Goal: Task Accomplishment & Management: Manage account settings

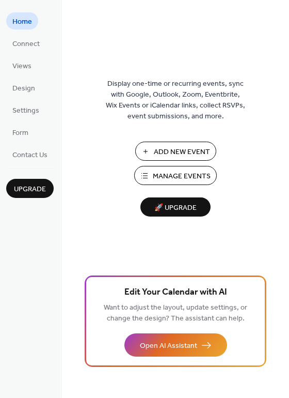
click at [196, 148] on span "Add New Event" at bounding box center [182, 152] width 56 height 11
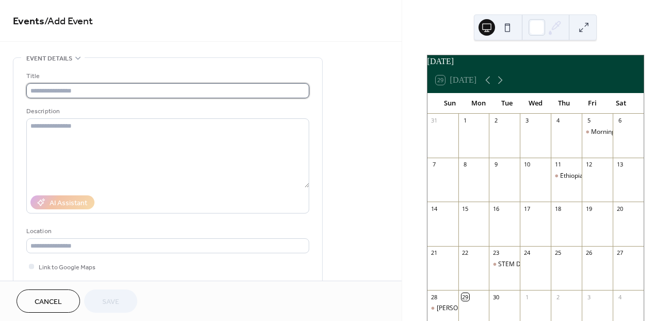
click at [133, 88] on input "text" at bounding box center [167, 90] width 283 height 15
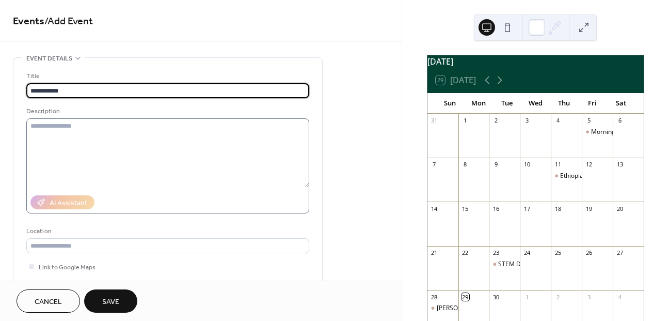
type input "**********"
click at [133, 143] on textarea at bounding box center [167, 152] width 283 height 69
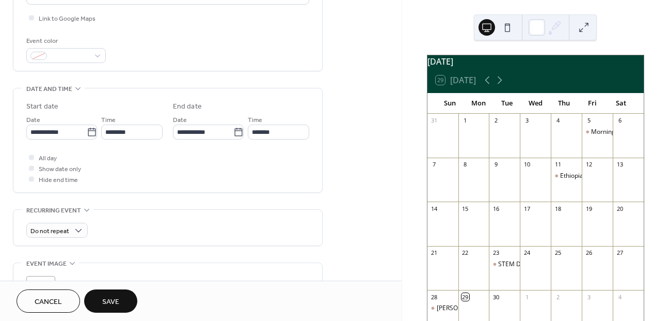
scroll to position [257, 0]
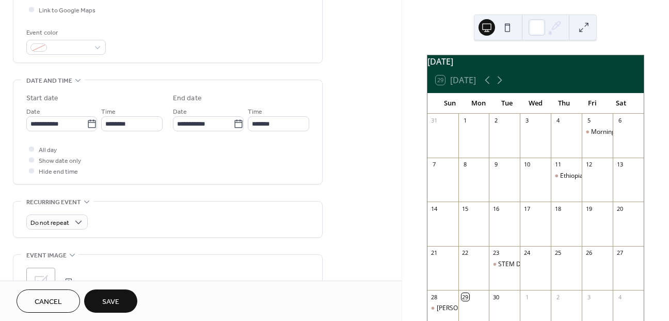
click at [124, 293] on button "Save" at bounding box center [110, 300] width 53 height 23
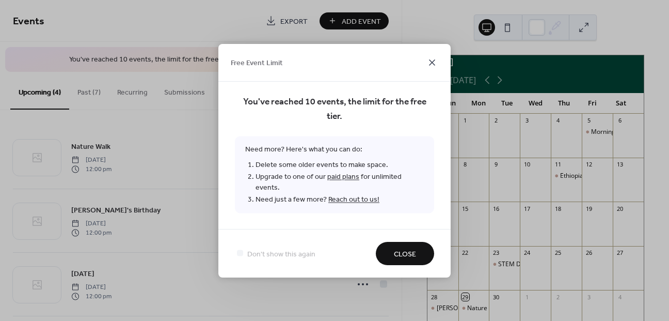
click at [432, 66] on icon at bounding box center [432, 62] width 12 height 12
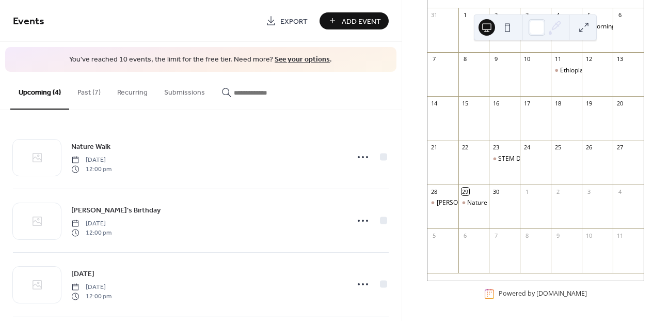
scroll to position [111, 0]
click at [483, 202] on div "Nature Walk" at bounding box center [486, 202] width 36 height 9
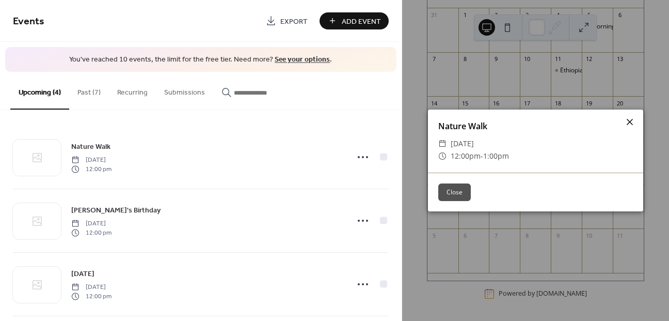
click at [629, 122] on icon at bounding box center [630, 122] width 12 height 12
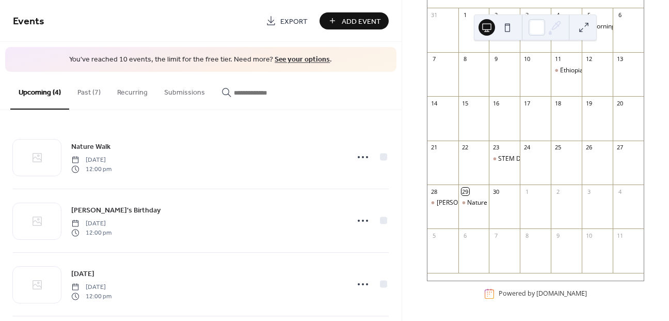
click at [477, 106] on div "15" at bounding box center [474, 103] width 31 height 14
click at [470, 102] on div "15" at bounding box center [466, 103] width 8 height 8
click at [377, 26] on div "Add Event" at bounding box center [354, 20] width 69 height 17
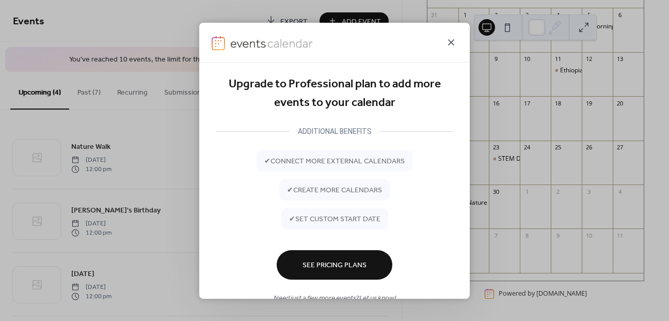
click at [456, 43] on icon at bounding box center [451, 42] width 12 height 12
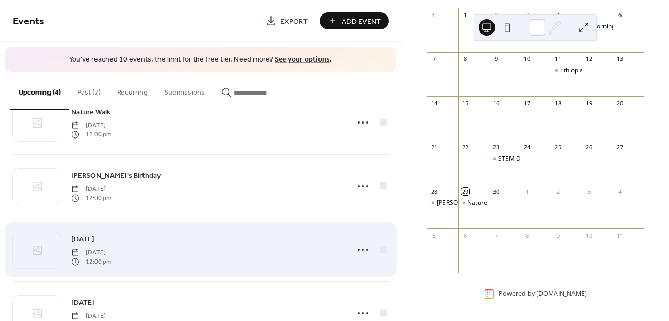
scroll to position [26, 0]
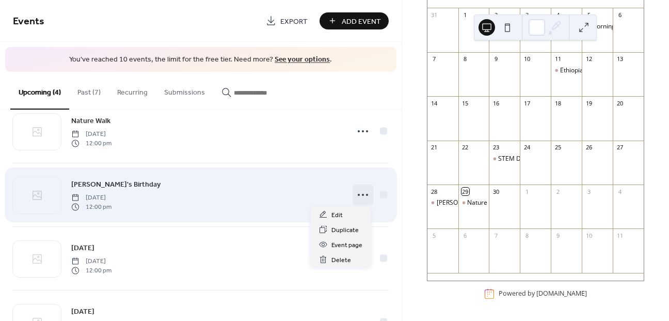
click at [360, 193] on icon at bounding box center [363, 194] width 17 height 17
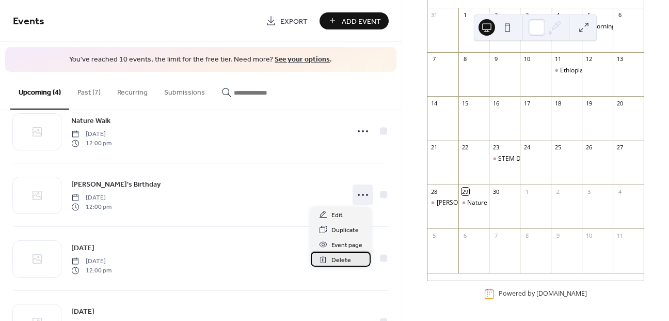
click at [347, 255] on span "Delete" at bounding box center [342, 260] width 20 height 11
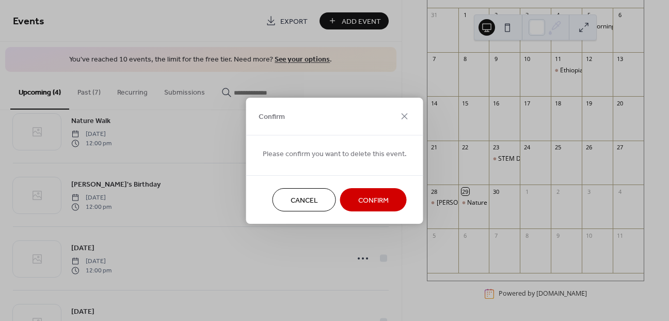
click at [366, 197] on span "Confirm" at bounding box center [374, 200] width 30 height 11
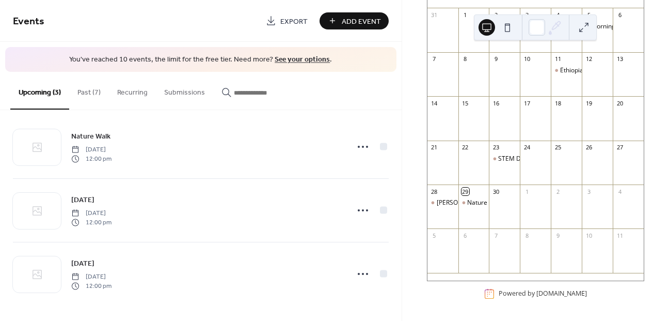
scroll to position [10, 0]
click at [346, 22] on div "Add Event" at bounding box center [354, 20] width 69 height 17
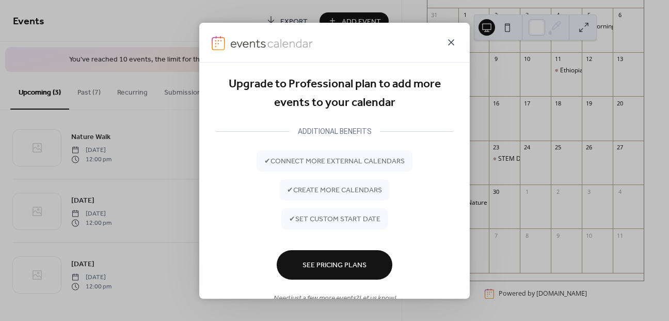
click at [453, 41] on icon at bounding box center [451, 42] width 12 height 12
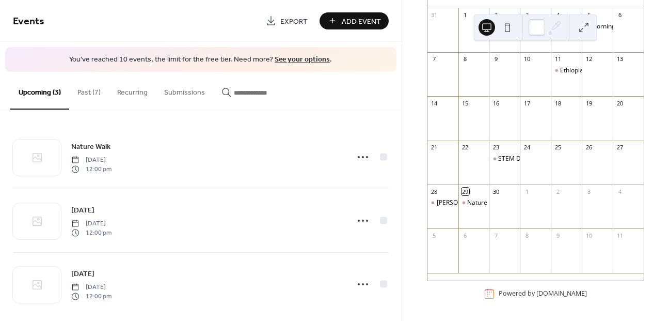
scroll to position [0, 0]
click at [90, 94] on button "Past (7)" at bounding box center [89, 90] width 40 height 37
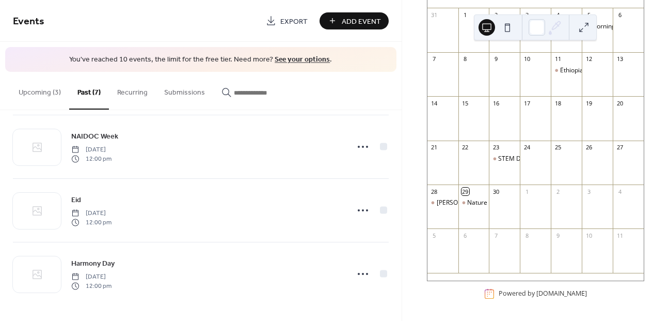
scroll to position [264, 0]
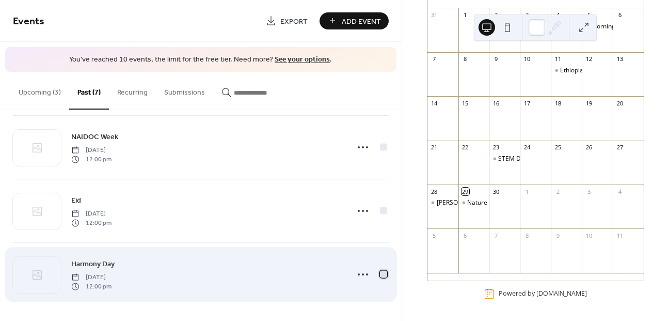
click at [381, 273] on div at bounding box center [383, 273] width 7 height 7
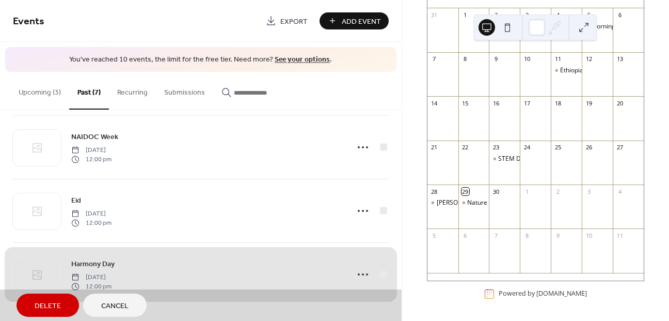
click at [44, 301] on span "Delete" at bounding box center [48, 306] width 26 height 11
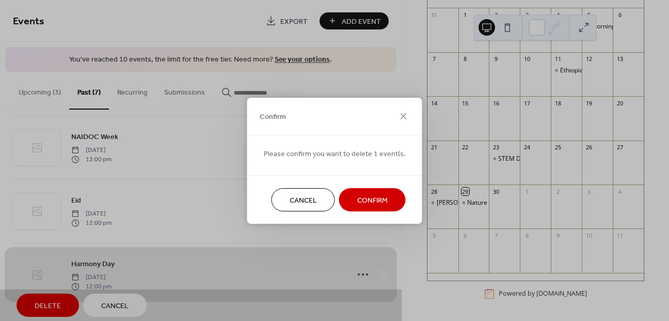
click at [295, 199] on span "Cancel" at bounding box center [303, 200] width 27 height 11
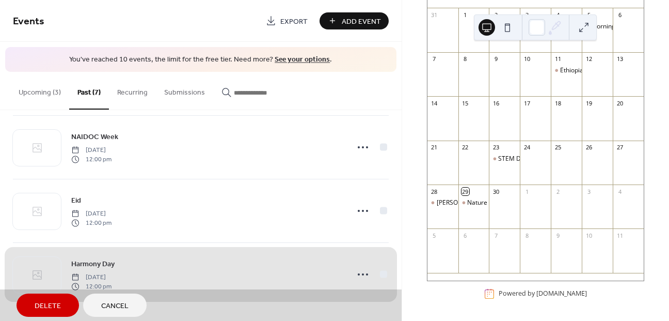
click at [115, 310] on span "Cancel" at bounding box center [114, 306] width 27 height 11
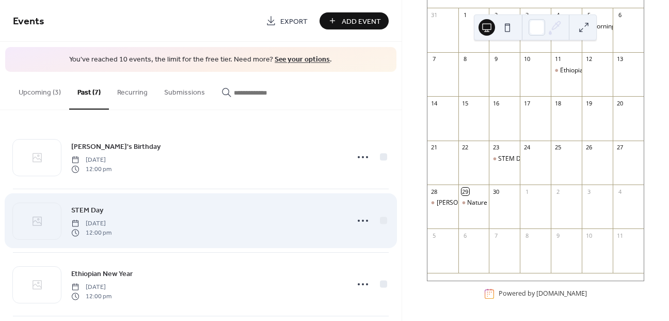
scroll to position [0, 0]
click at [359, 215] on icon at bounding box center [363, 220] width 17 height 17
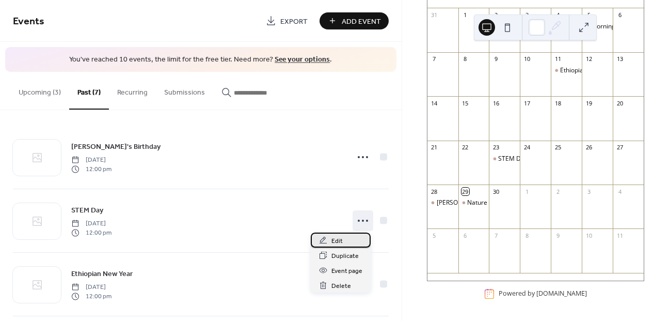
click at [334, 243] on span "Edit" at bounding box center [337, 241] width 11 height 11
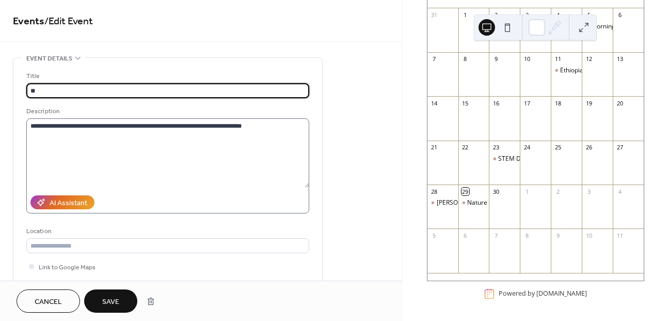
type input "*"
type input "**********"
click at [118, 303] on span "Save" at bounding box center [110, 302] width 17 height 11
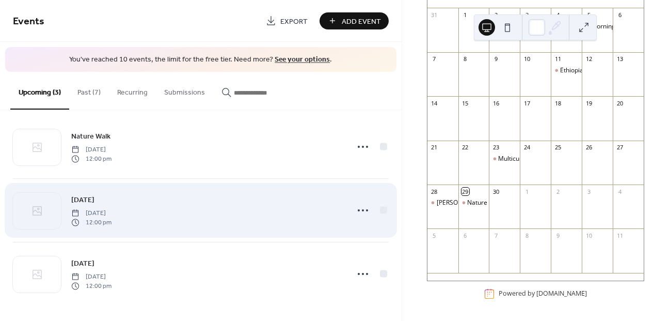
scroll to position [10, 0]
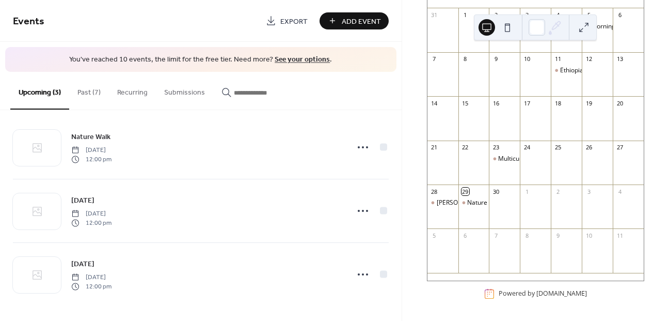
click at [91, 91] on button "Past (7)" at bounding box center [89, 90] width 40 height 37
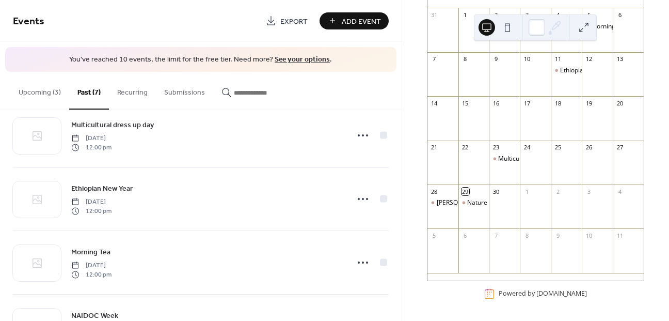
scroll to position [84, 0]
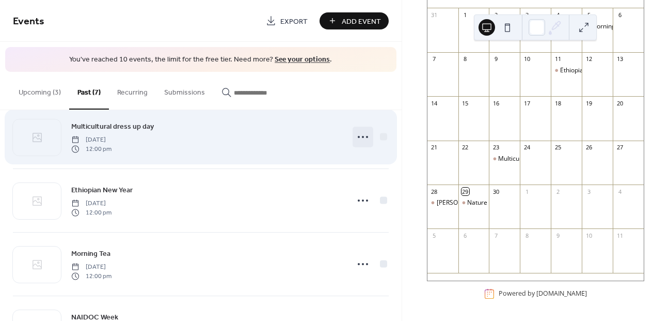
click at [357, 137] on icon at bounding box center [363, 137] width 17 height 17
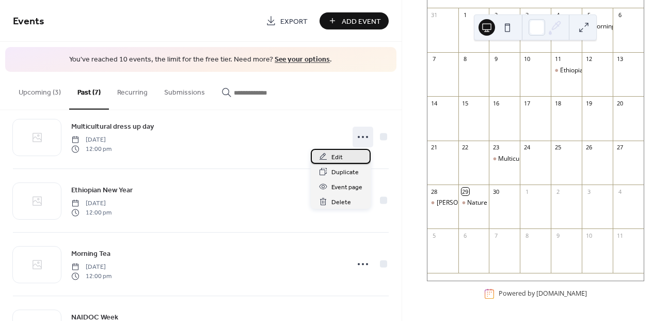
click at [349, 153] on div "Edit" at bounding box center [341, 156] width 60 height 15
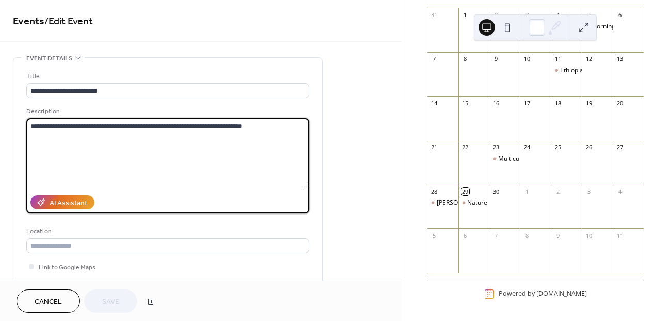
drag, startPoint x: 256, startPoint y: 132, endPoint x: 15, endPoint y: 129, distance: 240.2
click at [15, 129] on div "**********" at bounding box center [167, 188] width 309 height 261
type textarea "**********"
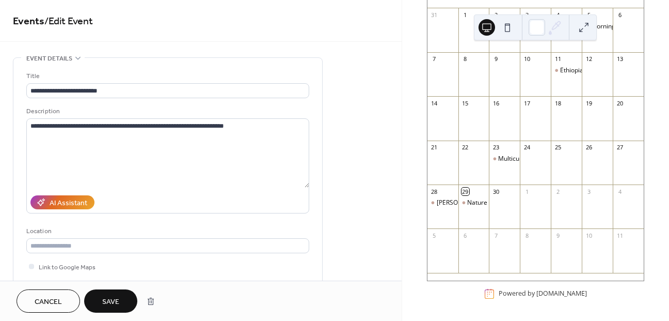
click at [105, 302] on span "Save" at bounding box center [110, 302] width 17 height 11
